Goal: Information Seeking & Learning: Learn about a topic

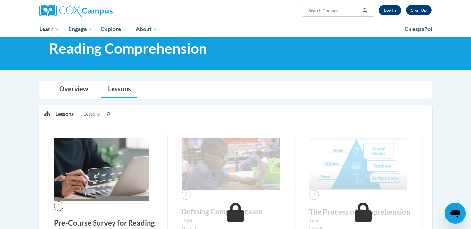
scroll to position [16, 0]
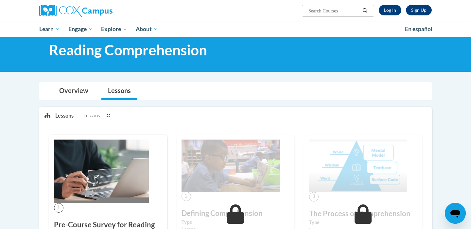
click at [109, 117] on icon at bounding box center [109, 116] width 4 height 4
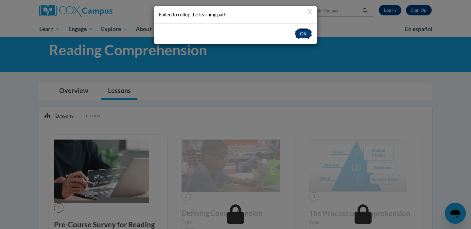
click at [303, 33] on button "OK" at bounding box center [303, 33] width 17 height 10
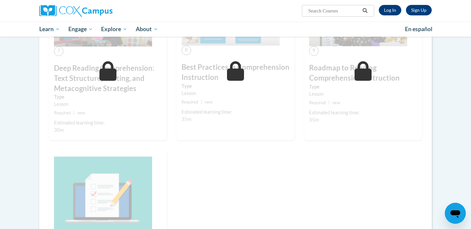
scroll to position [481, 0]
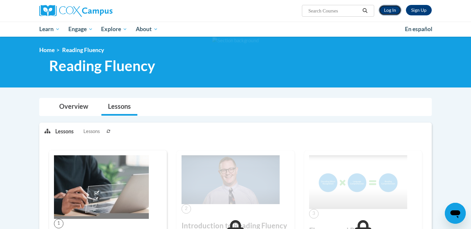
click at [387, 10] on link "Log In" at bounding box center [390, 10] width 23 height 10
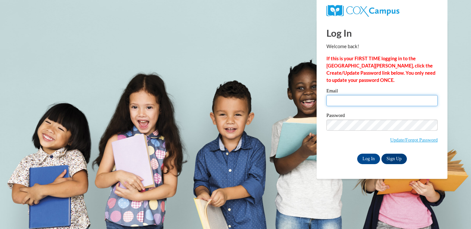
click at [371, 102] on input "Email" at bounding box center [382, 100] width 111 height 11
type input "oelerichc@ripon.k12.wi.us"
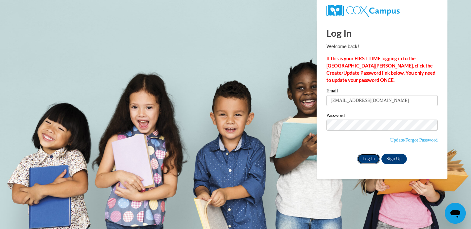
click at [367, 156] on input "Log In" at bounding box center [368, 158] width 23 height 10
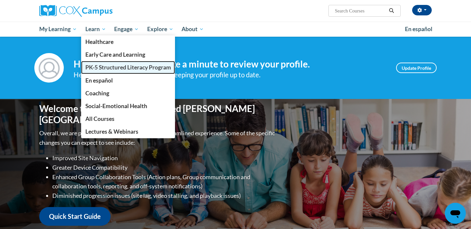
click at [110, 64] on span "PK-5 Structured Literacy Program" at bounding box center [128, 67] width 86 height 7
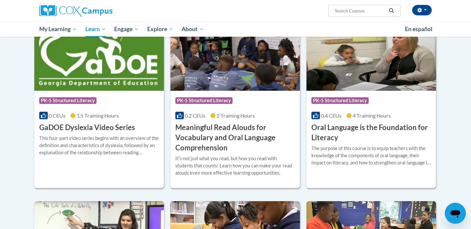
scroll to position [386, 0]
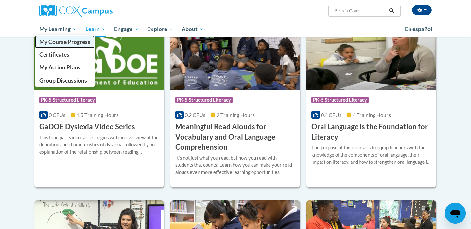
click at [58, 40] on span "My Course Progress" at bounding box center [64, 41] width 51 height 7
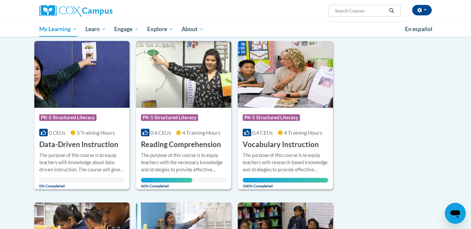
scroll to position [77, 0]
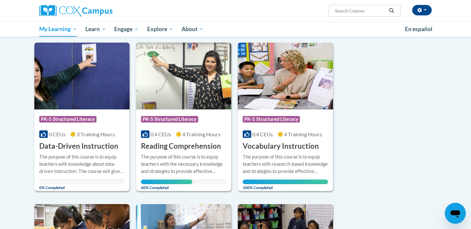
click at [175, 141] on h3 "Reading Comprehension" at bounding box center [181, 146] width 80 height 10
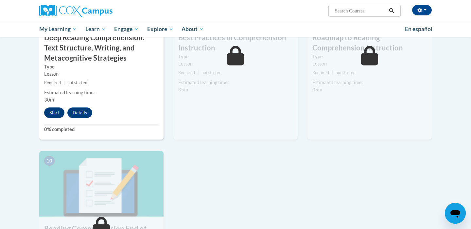
scroll to position [571, 0]
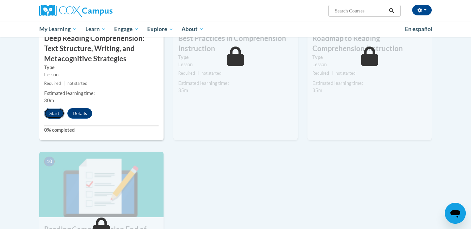
click at [60, 115] on button "Start" at bounding box center [54, 113] width 20 height 10
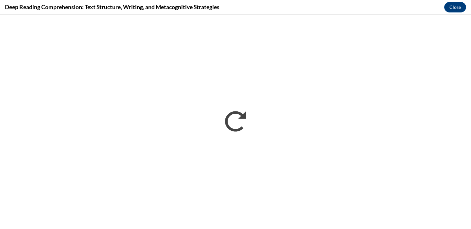
scroll to position [0, 0]
